Goal: Task Accomplishment & Management: Use online tool/utility

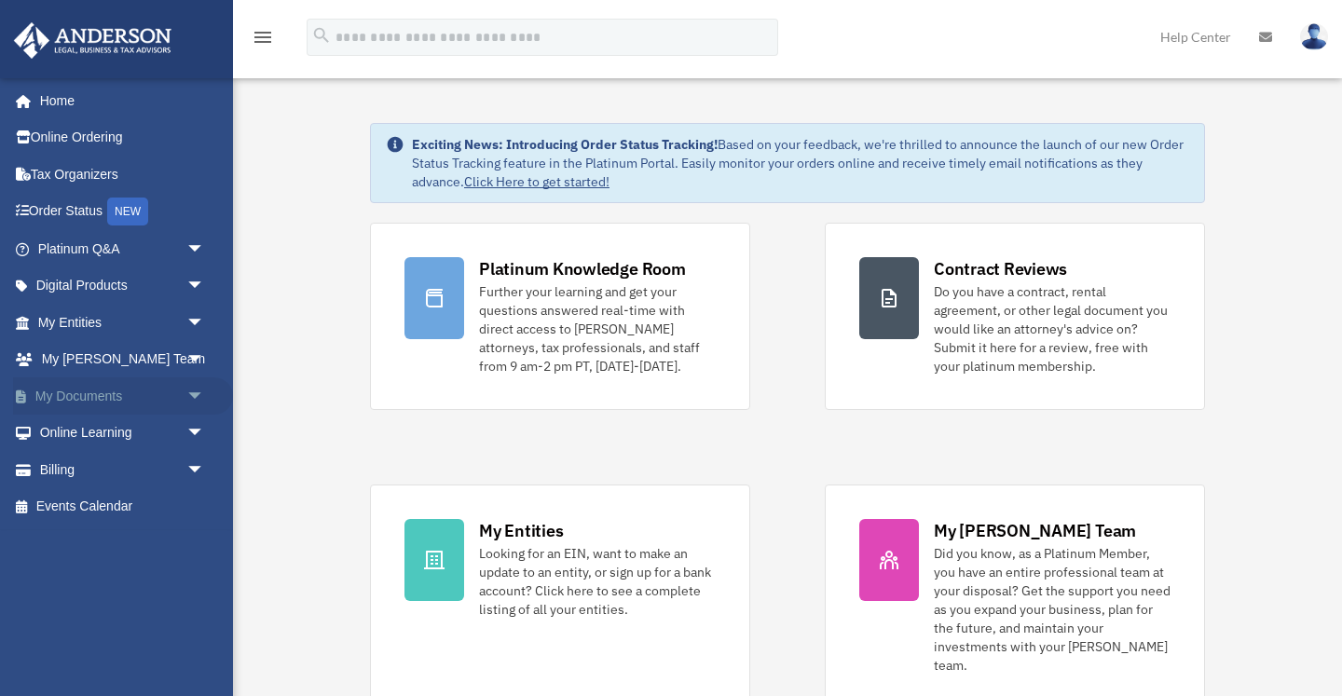
click at [193, 389] on span "arrow_drop_down" at bounding box center [204, 397] width 37 height 38
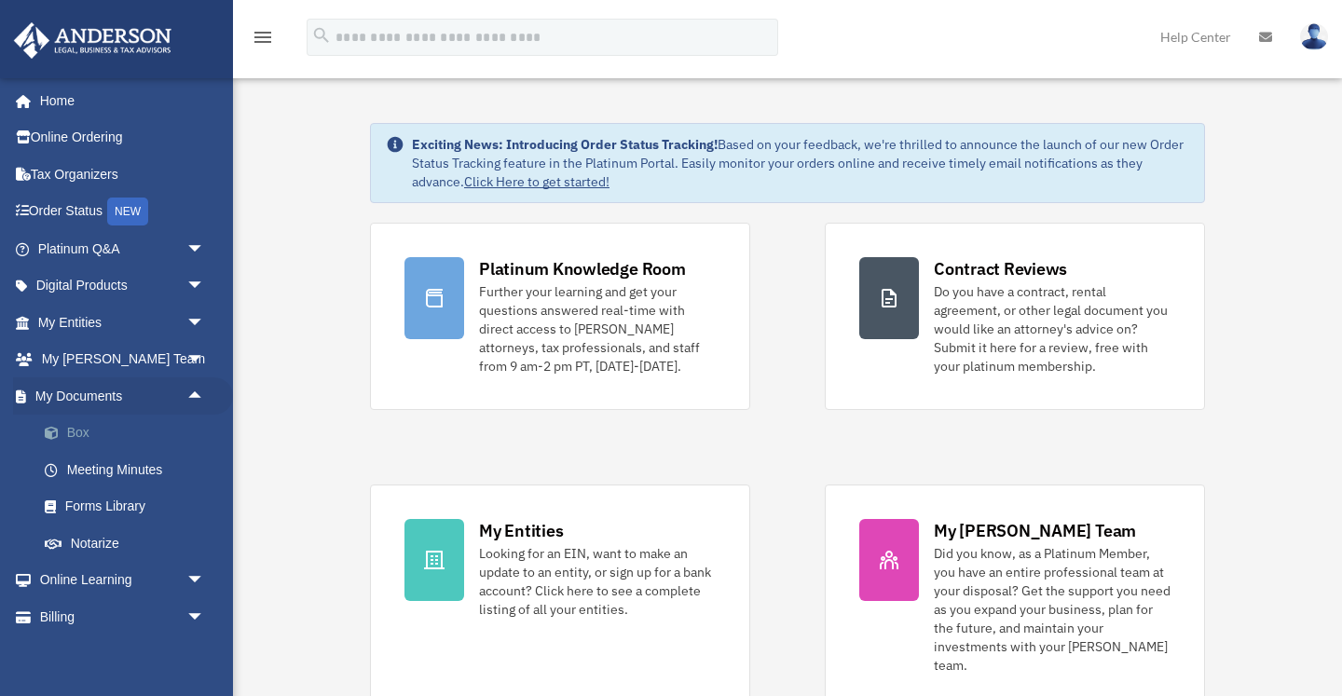
click at [77, 430] on link "Box" at bounding box center [129, 433] width 207 height 37
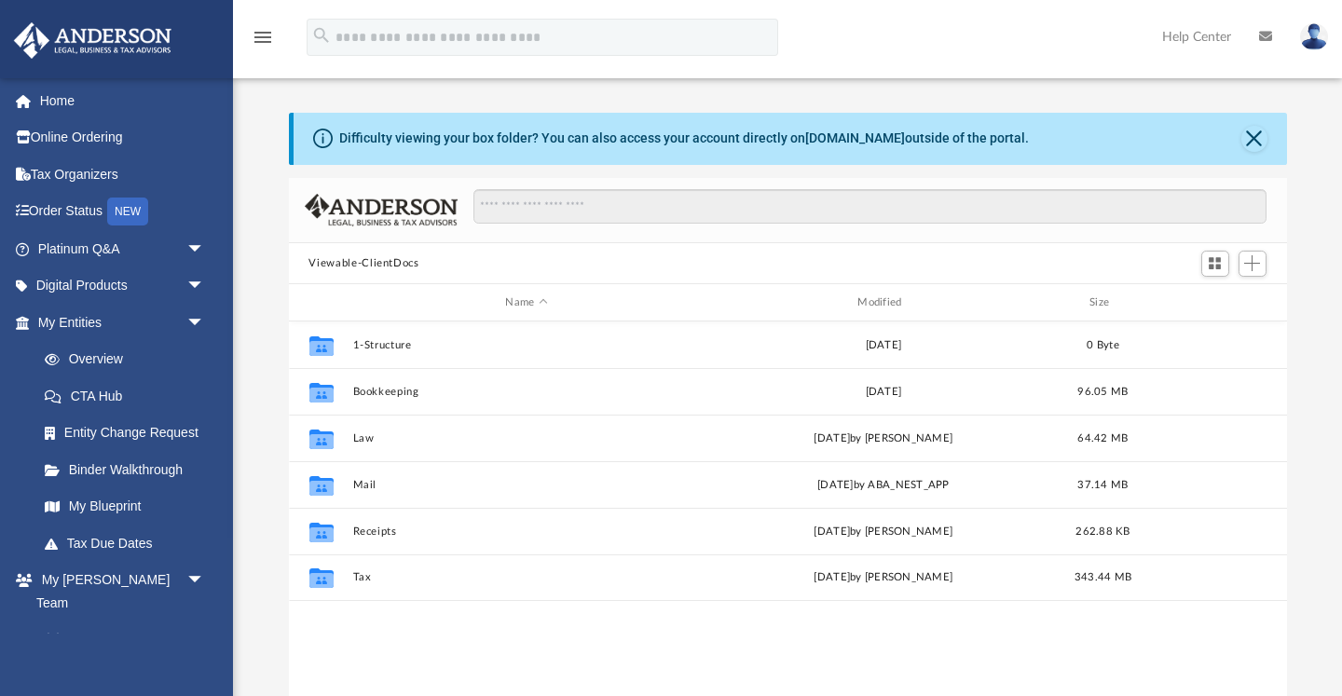
scroll to position [424, 998]
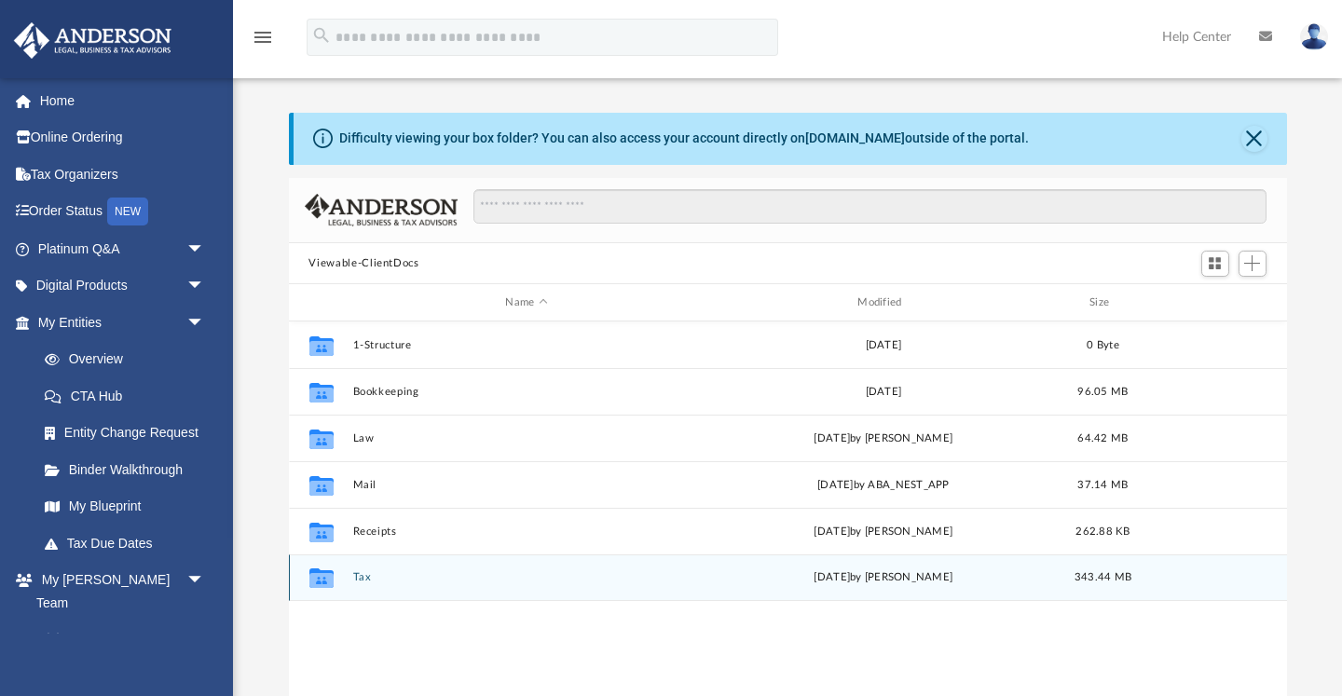
click at [507, 582] on button "Tax" at bounding box center [526, 578] width 349 height 12
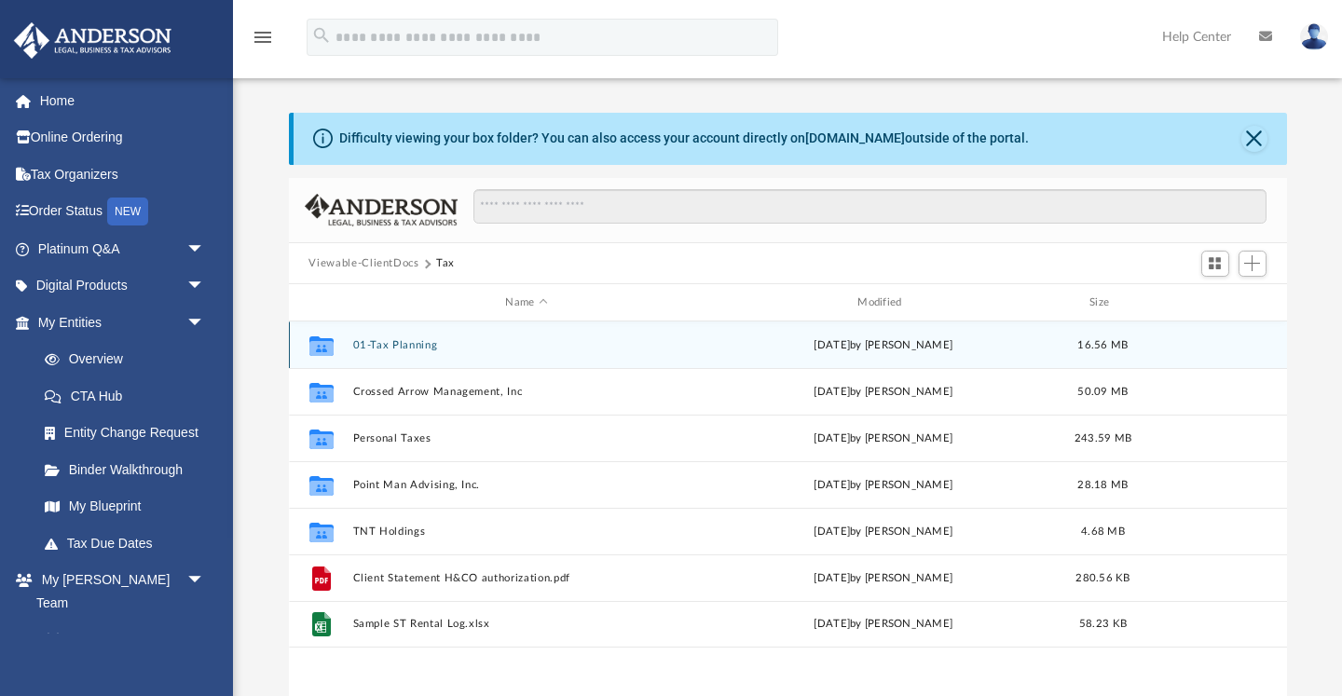
click at [403, 343] on button "01-Tax Planning" at bounding box center [526, 345] width 349 height 12
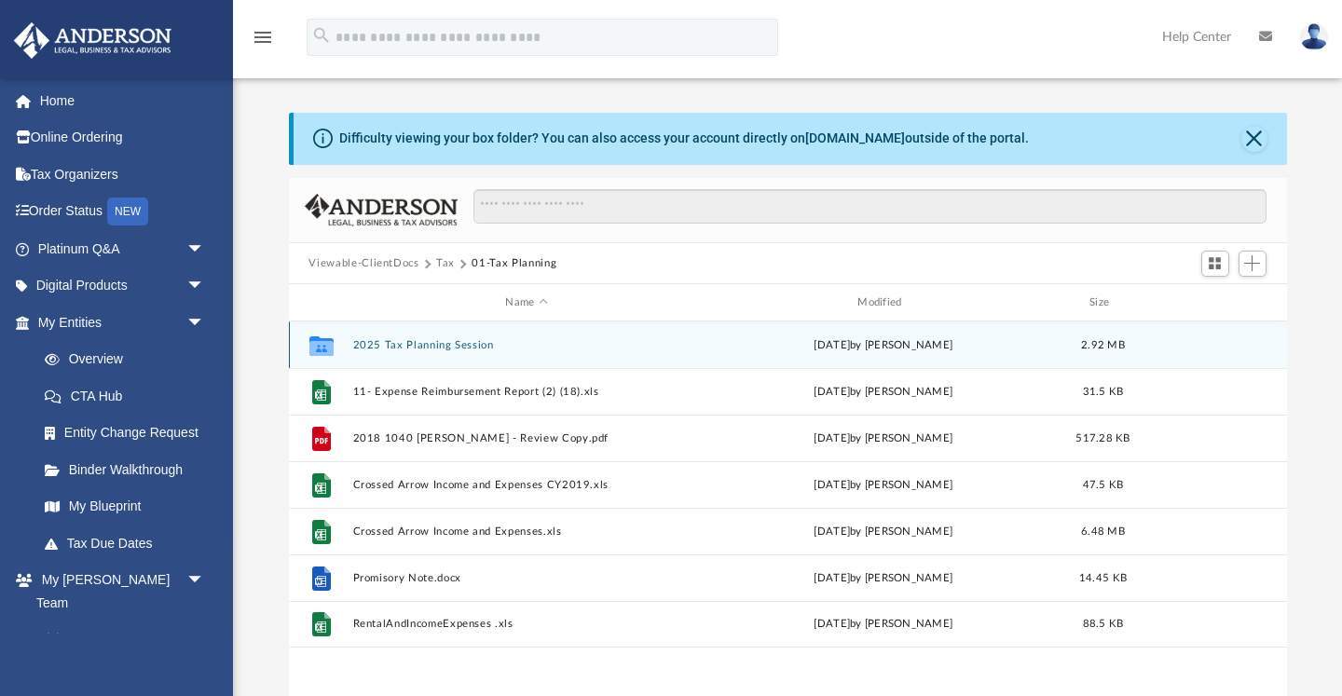
click at [422, 345] on button "2025 Tax Planning Session" at bounding box center [526, 345] width 349 height 12
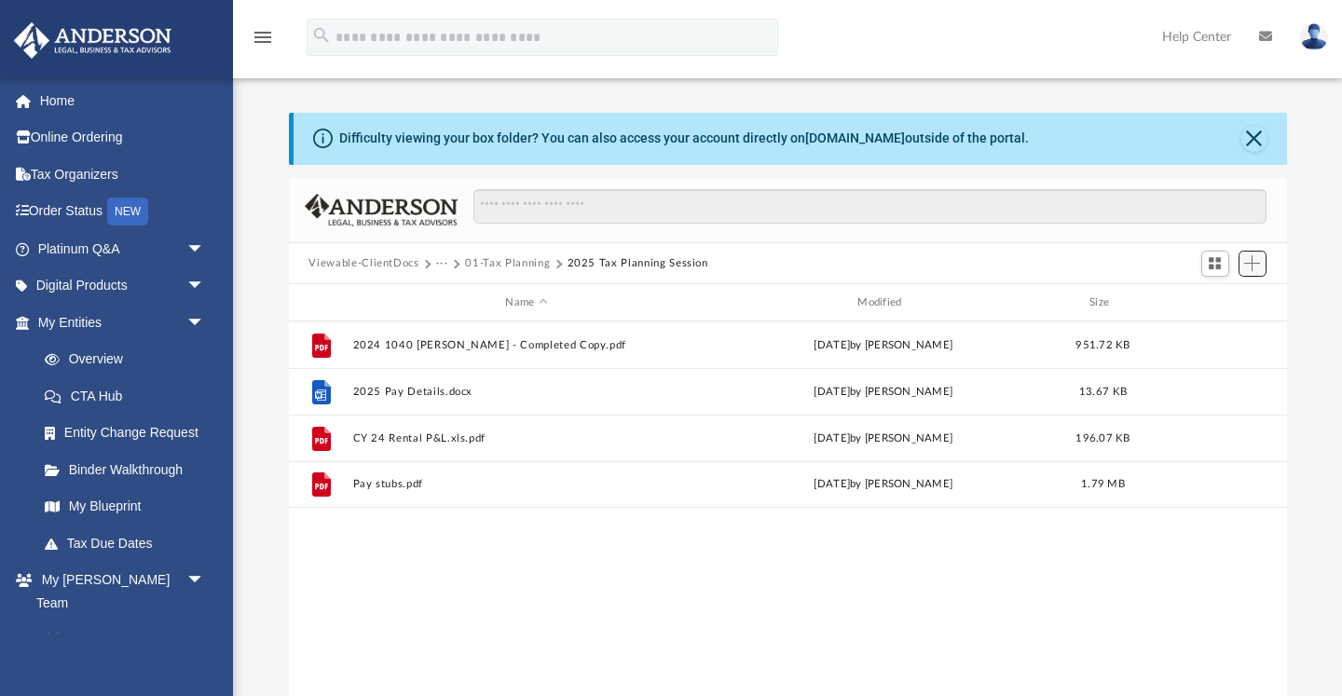
click at [1254, 264] on span "Add" at bounding box center [1252, 263] width 16 height 16
click at [1225, 301] on li "Upload" at bounding box center [1226, 301] width 60 height 20
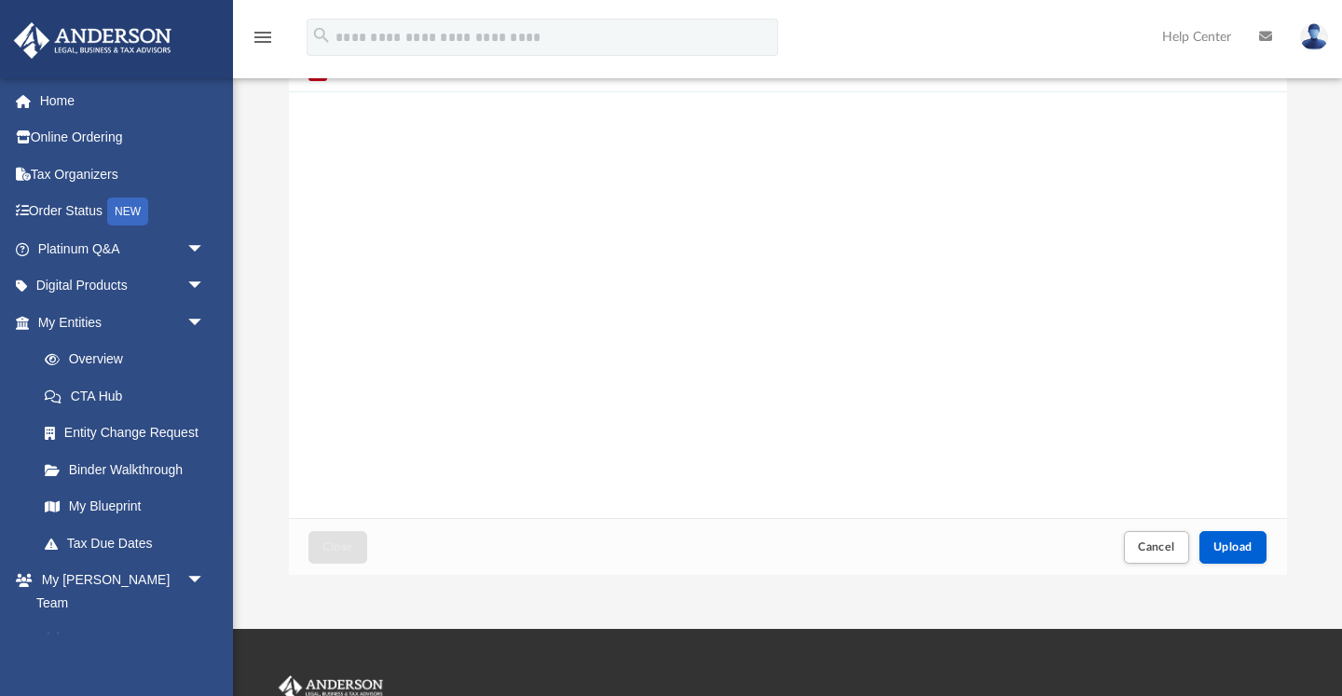
scroll to position [133, 0]
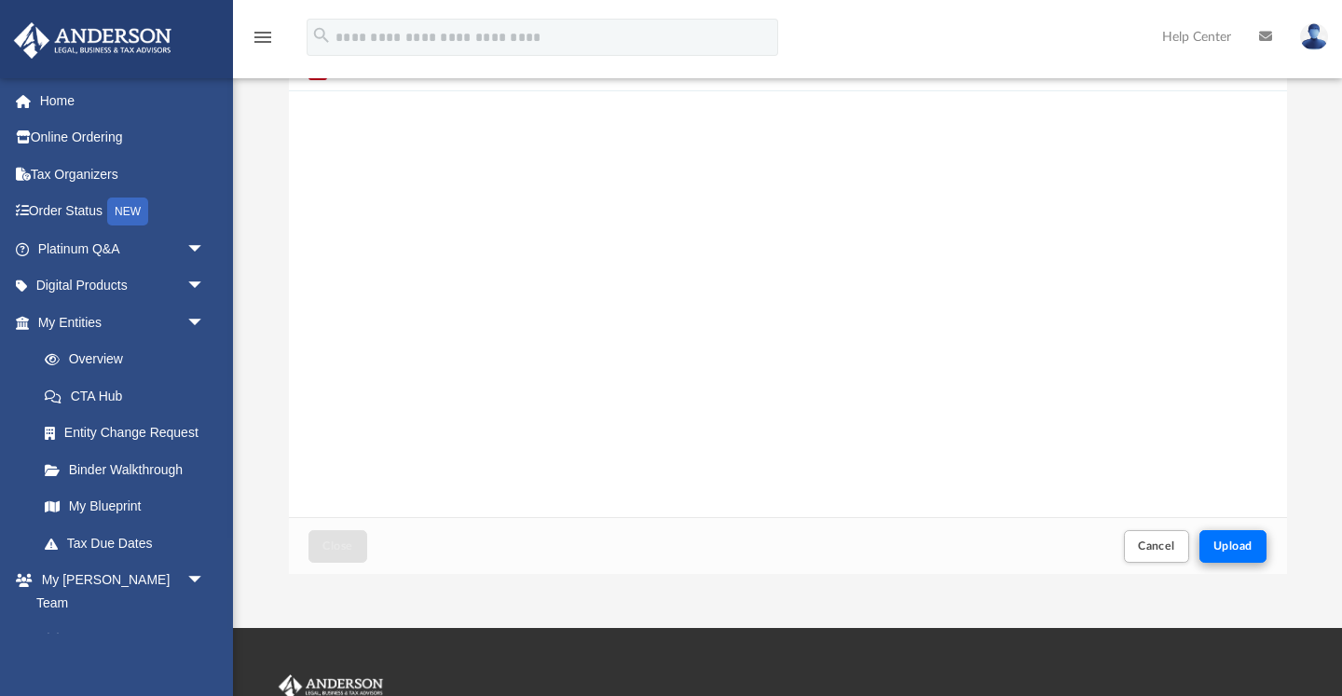
click at [1235, 549] on span "Upload" at bounding box center [1233, 546] width 39 height 11
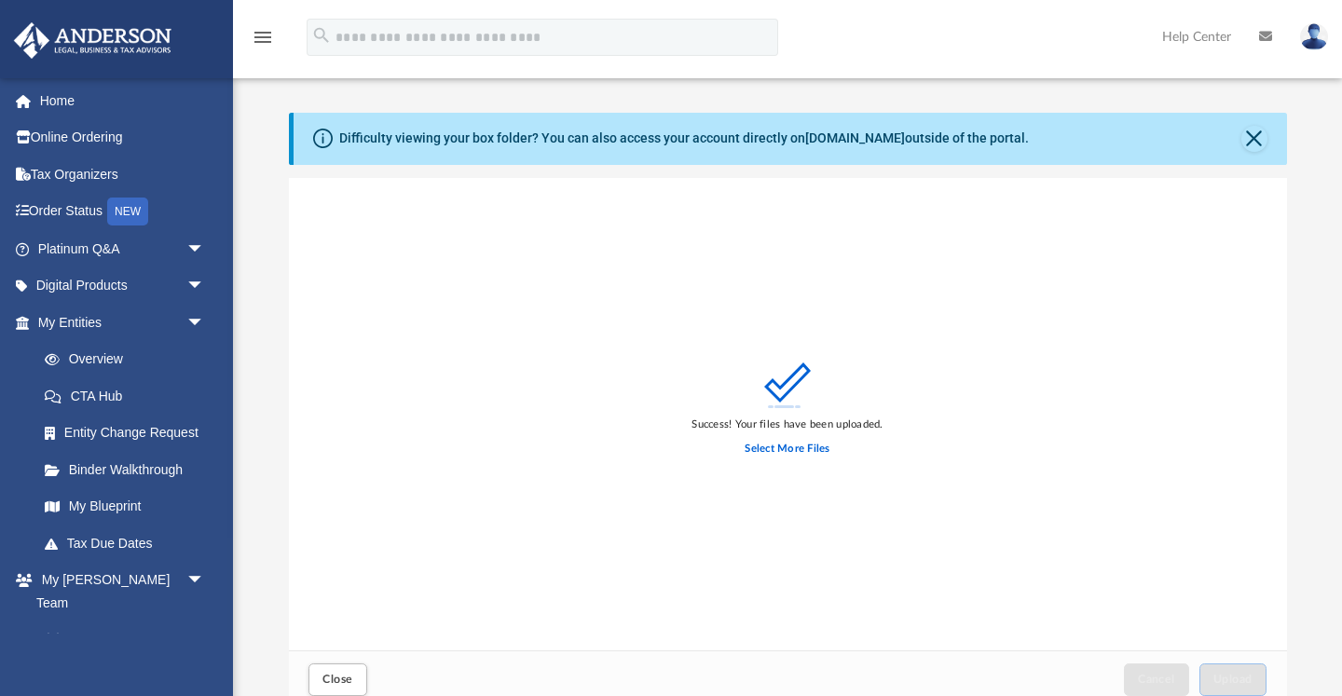
scroll to position [0, 0]
click at [1259, 140] on button "Close" at bounding box center [1255, 139] width 26 height 26
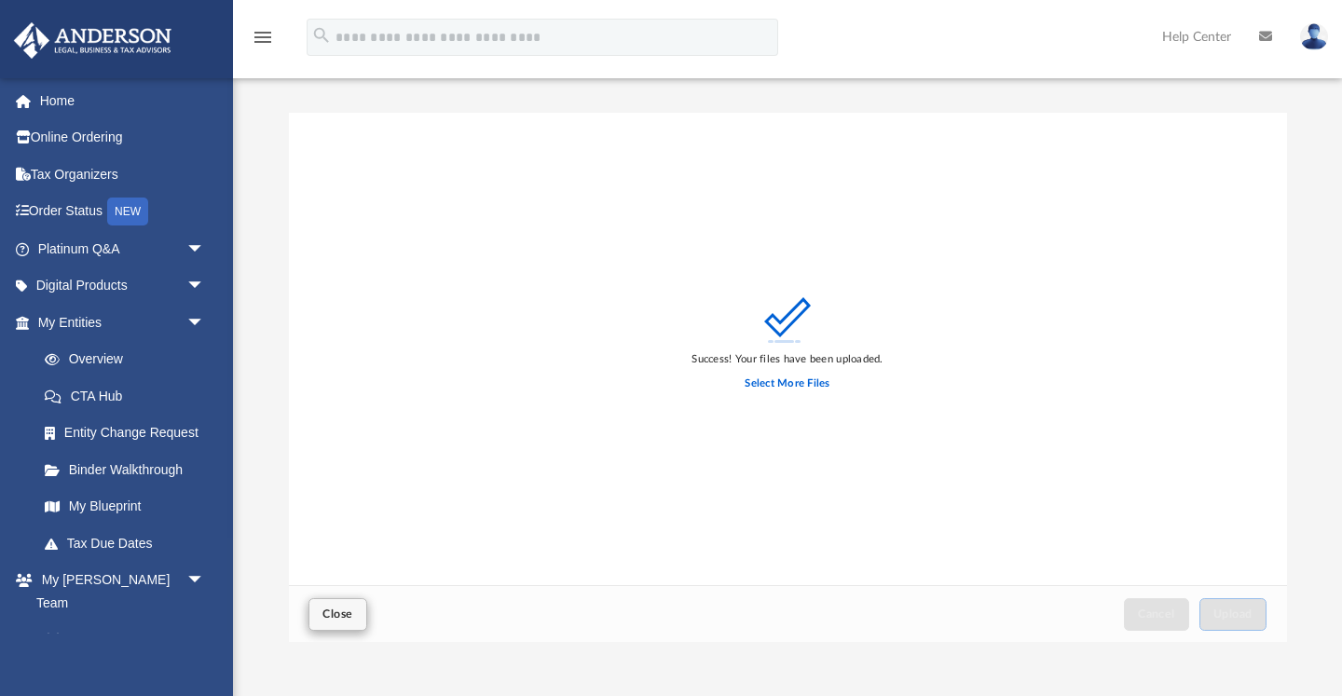
click at [342, 611] on span "Close" at bounding box center [338, 614] width 30 height 11
